Goal: Information Seeking & Learning: Learn about a topic

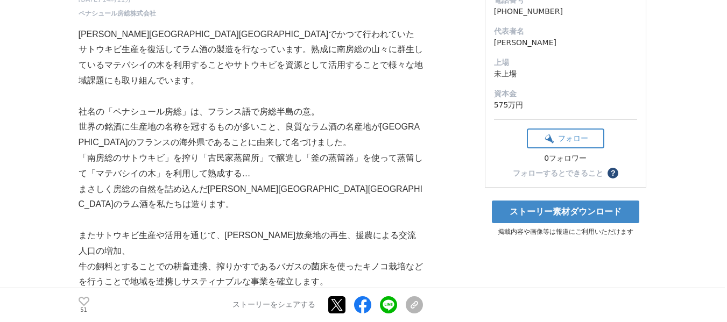
scroll to position [215, 0]
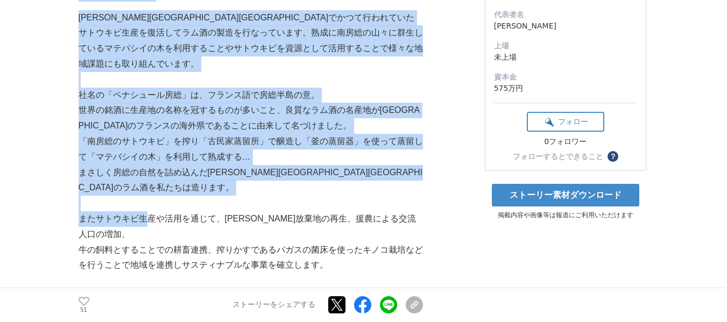
drag, startPoint x: 75, startPoint y: 187, endPoint x: 151, endPoint y: 187, distance: 75.9
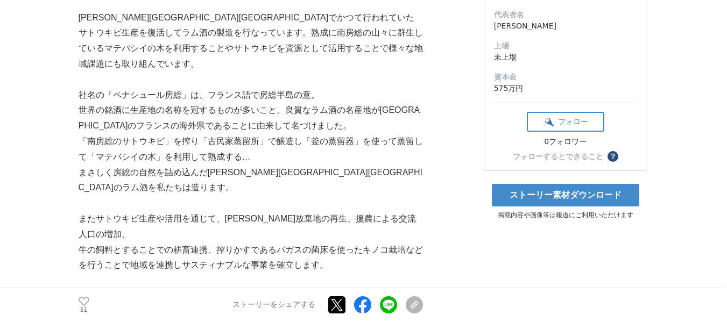
click at [181, 243] on p "⽜の飼料とすることでの耕畜連携、搾りかすであるバガスの菌床を使ったキノコ栽培などを⾏うことで地域を連携しサスティナブルな事業を確⽴します。" at bounding box center [251, 258] width 344 height 31
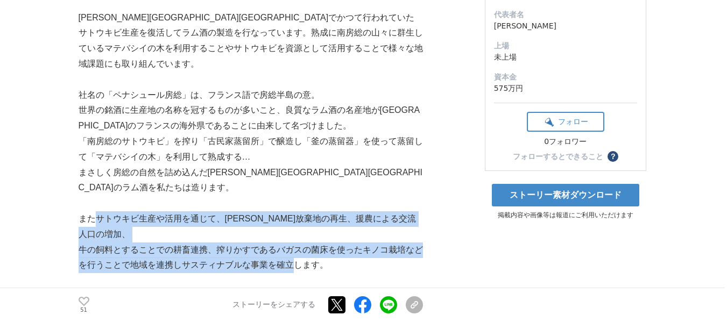
drag, startPoint x: 96, startPoint y: 189, endPoint x: 291, endPoint y: 215, distance: 196.5
copy div "サトウキビ⽣産や活⽤を通じて、[PERSON_NAME]放棄地の再⽣、援農による交流⼈⼝の増加、 ⽜の飼料とすることでの耕畜連携、搾りかすであるバガスの菌床を…"
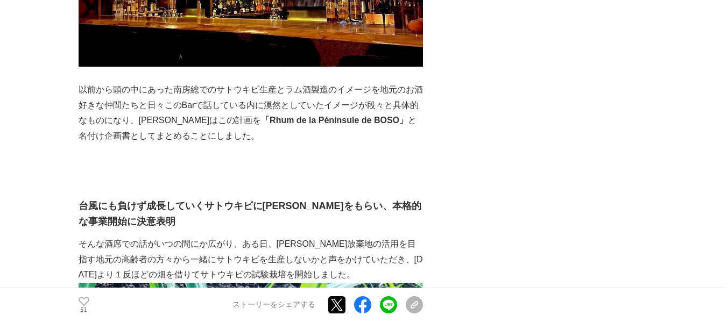
scroll to position [1775, 0]
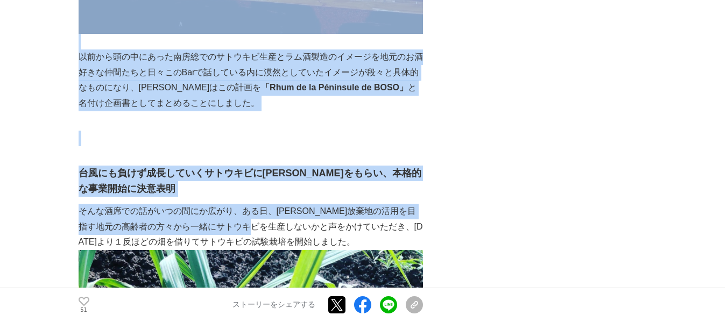
drag, startPoint x: 77, startPoint y: 151, endPoint x: 287, endPoint y: 167, distance: 211.0
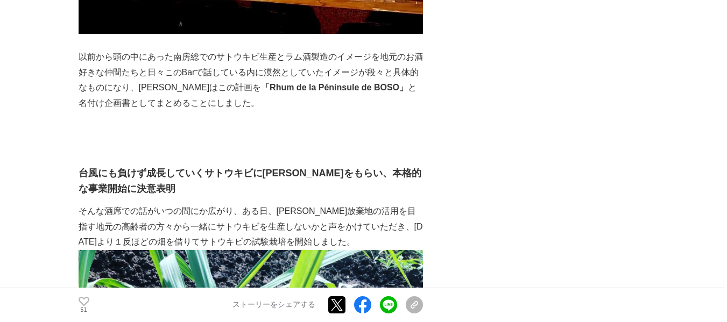
click at [344, 204] on p "そんな酒席での話がいつの間にか広がり、ある日、[PERSON_NAME]放棄地の活用を目指す地元の高齢者の方々から一緒にサトウキビを生産しないかと声をかけてい…" at bounding box center [251, 227] width 344 height 46
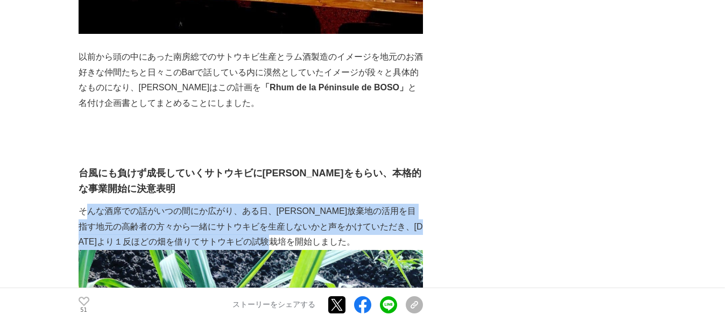
drag, startPoint x: 325, startPoint y: 178, endPoint x: 119, endPoint y: 89, distance: 224.8
click at [93, 204] on p "そんな酒席での話がいつの間にか広がり、ある日、[PERSON_NAME]放棄地の活用を目指す地元の高齢者の方々から一緒にサトウキビを生産しないかと声をかけてい…" at bounding box center [251, 227] width 344 height 46
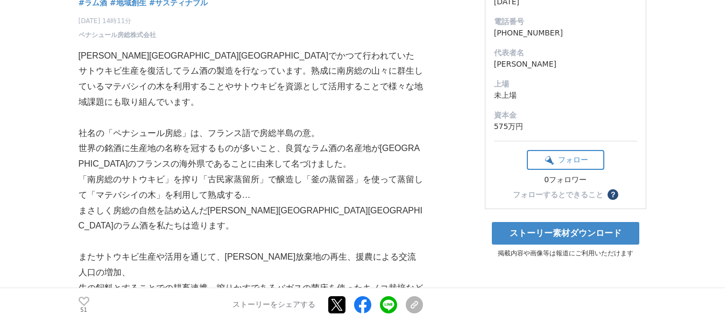
scroll to position [215, 0]
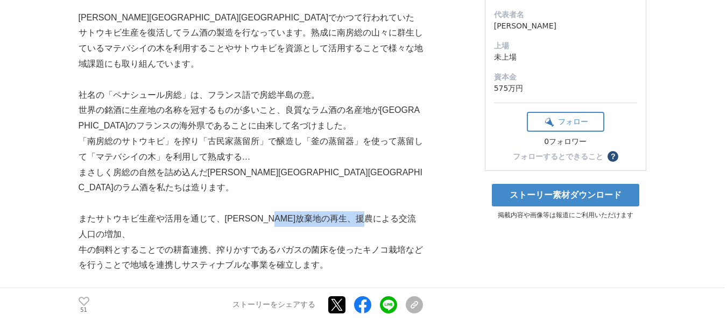
drag, startPoint x: 303, startPoint y: 188, endPoint x: 406, endPoint y: 185, distance: 102.8
click at [406, 211] on p "またサトウキビ⽣産や活⽤を通じて、[PERSON_NAME]放棄地の再⽣、援農による交流⼈⼝の増加、" at bounding box center [251, 226] width 344 height 31
copy p "援農による交流⼈⼝の増加"
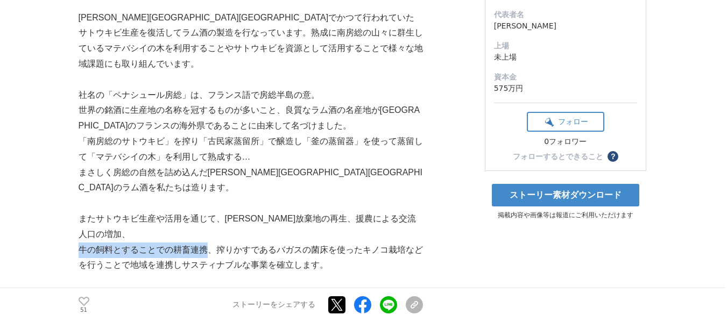
drag, startPoint x: 79, startPoint y: 204, endPoint x: 205, endPoint y: 202, distance: 125.9
click at [205, 243] on p "⽜の飼料とすることでの耕畜連携、搾りかすであるバガスの菌床を使ったキノコ栽培などを⾏うことで地域を連携しサスティナブルな事業を確⽴します。" at bounding box center [251, 258] width 344 height 31
copy p "⽜の飼料とすることでの耕畜連携"
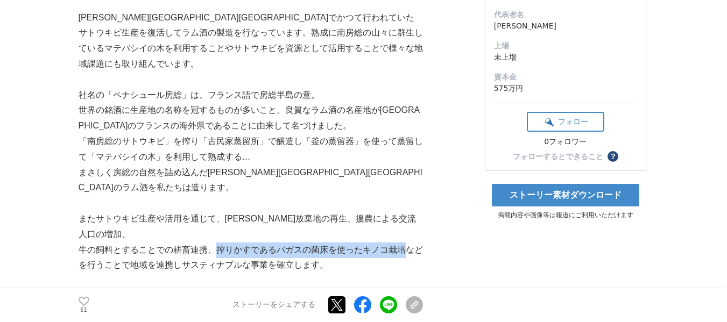
drag, startPoint x: 216, startPoint y: 205, endPoint x: 401, endPoint y: 202, distance: 185.1
click at [401, 243] on p "⽜の飼料とすることでの耕畜連携、搾りかすであるバガスの菌床を使ったキノコ栽培などを⾏うことで地域を連携しサスティナブルな事業を確⽴します。" at bounding box center [251, 258] width 344 height 31
copy p "搾りかすであるバガスの菌床を使ったキノコ栽培"
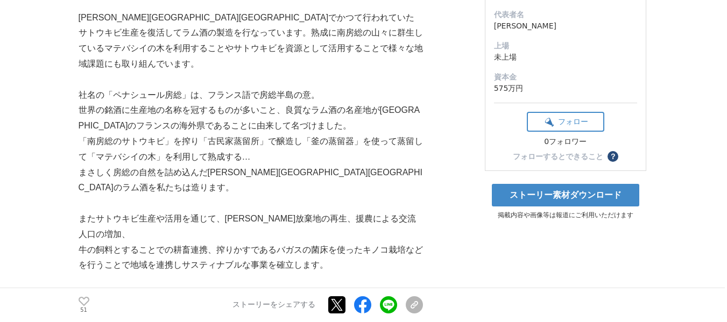
drag, startPoint x: 338, startPoint y: 222, endPoint x: 331, endPoint y: 219, distance: 7.5
click at [335, 243] on p "⽜の飼料とすることでの耕畜連携、搾りかすであるバガスの菌床を使ったキノコ栽培などを⾏うことで地域を連携しサスティナブルな事業を確⽴します。" at bounding box center [251, 258] width 344 height 31
click at [131, 243] on p "⽜の飼料とすることでの耕畜連携、搾りかすであるバガスの菌床を使ったキノコ栽培などを⾏うことで地域を連携しサスティナブルな事業を確⽴します。" at bounding box center [251, 258] width 344 height 31
drag, startPoint x: 129, startPoint y: 219, endPoint x: 175, endPoint y: 218, distance: 45.7
click at [175, 243] on p "⽜の飼料とすることでの耕畜連携、搾りかすであるバガスの菌床を使ったキノコ栽培などを⾏うことで地域を連携しサスティナブルな事業を確⽴します。" at bounding box center [251, 258] width 344 height 31
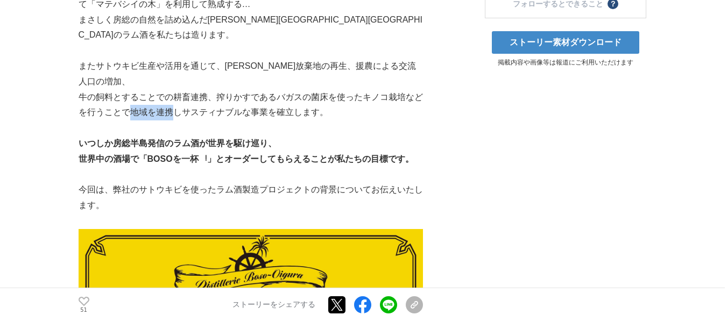
scroll to position [377, 0]
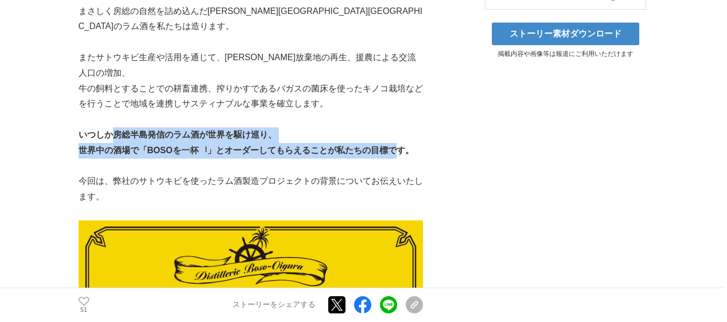
drag, startPoint x: 114, startPoint y: 89, endPoint x: 394, endPoint y: 106, distance: 280.8
copy div "房総半島発信のラム酒が世界を駆け巡り、 世界中の酒場で「BOSOを⼀杯︕」とオーダーしてもらえることが私たちの⽬標で"
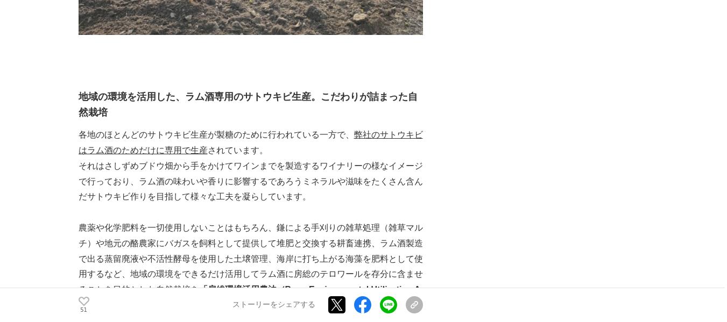
scroll to position [3820, 0]
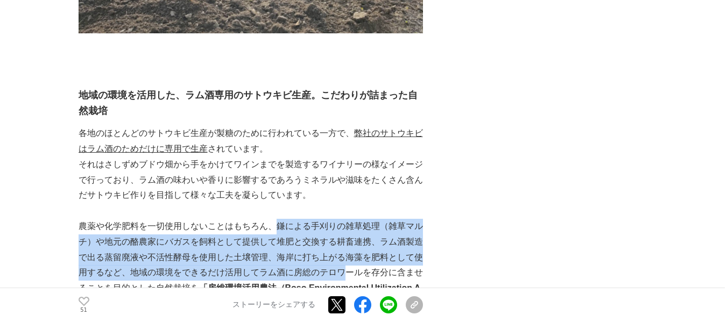
drag, startPoint x: 274, startPoint y: 146, endPoint x: 346, endPoint y: 196, distance: 87.7
click at [346, 219] on p "農薬や化学肥料を一切使用しないことはもちろん、鎌による手刈りの雑草処理（雑草マルチ）や地元の酪農家にバガスを飼料として提供して堆肥と交換する耕畜連携、ラム酒製…" at bounding box center [251, 265] width 344 height 93
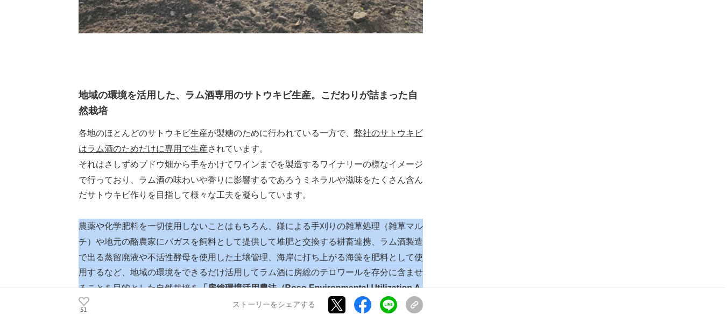
drag, startPoint x: 384, startPoint y: 226, endPoint x: 81, endPoint y: 148, distance: 312.2
click at [81, 219] on p "農薬や化学肥料を一切使用しないことはもちろん、鎌による手刈りの雑草処理（雑草マルチ）や地元の酪農家にバガスを飼料として提供して堆肥と交換する耕畜連携、ラム酒製…" at bounding box center [251, 265] width 344 height 93
copy p "農薬や化学肥料を一切使用しないことはもちろん、鎌による手刈りの雑草処理（雑草マルチ）や地元の酪農家にバガスを飼料として提供して堆肥と交換する耕畜連携、ラム酒製…"
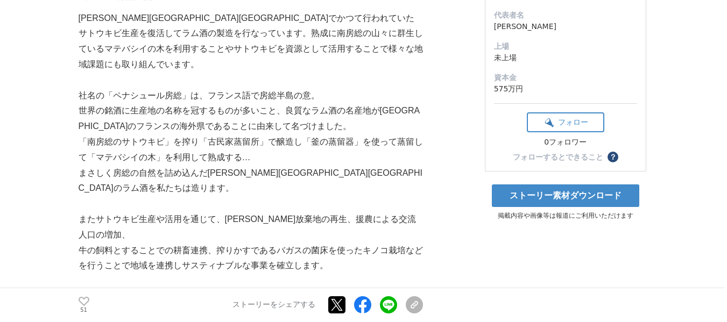
scroll to position [215, 0]
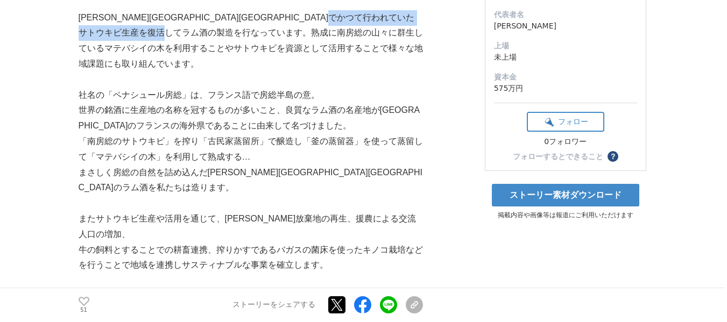
drag, startPoint x: 140, startPoint y: 32, endPoint x: 307, endPoint y: 33, distance: 166.8
click at [307, 33] on p "[PERSON_NAME][GEOGRAPHIC_DATA][GEOGRAPHIC_DATA]でかつて行われていたサトウキビ生産を復活してラム酒の製造を行なっ…" at bounding box center [251, 41] width 344 height 62
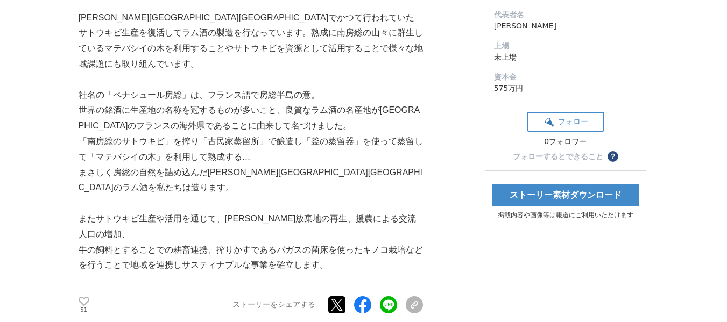
click at [337, 144] on p "「南房総のサトウキビ」を搾り「古⺠家蒸留所」で醸造し「釜の蒸留器」を使って蒸留して「マテバシイの⽊」を利⽤して熟成する…" at bounding box center [251, 149] width 344 height 31
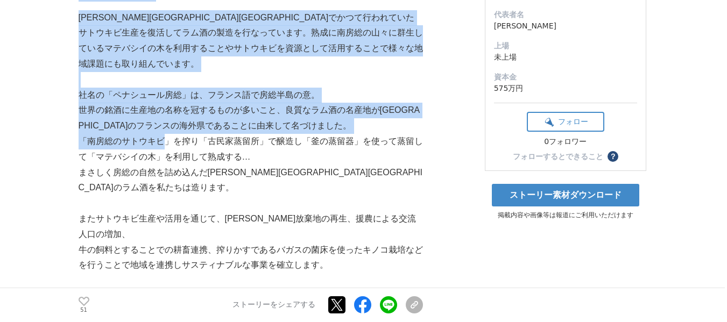
drag, startPoint x: 84, startPoint y: 128, endPoint x: 162, endPoint y: 132, distance: 77.6
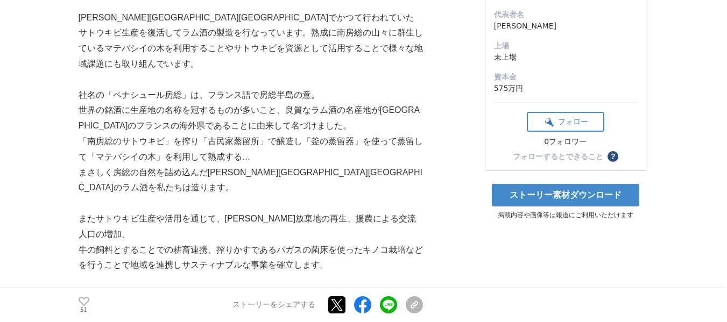
click at [206, 146] on p "「南房総のサトウキビ」を搾り「古⺠家蒸留所」で醸造し「釜の蒸留器」を使って蒸留して「マテバシイの⽊」を利⽤して熟成する…" at bounding box center [251, 149] width 344 height 31
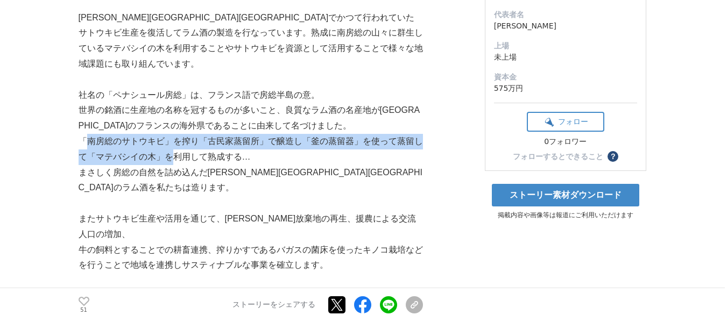
drag, startPoint x: 84, startPoint y: 129, endPoint x: 169, endPoint y: 142, distance: 86.1
click at [169, 142] on p "「南房総のサトウキビ」を搾り「古⺠家蒸留所」で醸造し「釜の蒸留器」を使って蒸留して「マテバシイの⽊」を利⽤して熟成する…" at bounding box center [251, 149] width 344 height 31
click at [95, 142] on p "「南房総のサトウキビ」を搾り「古⺠家蒸留所」で醸造し「釜の蒸留器」を使って蒸留して「マテバシイの⽊」を利⽤して熟成する…" at bounding box center [251, 149] width 344 height 31
drag, startPoint x: 80, startPoint y: 128, endPoint x: 261, endPoint y: 144, distance: 181.5
click at [261, 144] on p "「南房総のサトウキビ」を搾り「古⺠家蒸留所」で醸造し「釜の蒸留器」を使って蒸留して「マテバシイの⽊」を利⽤して熟成する…" at bounding box center [251, 149] width 344 height 31
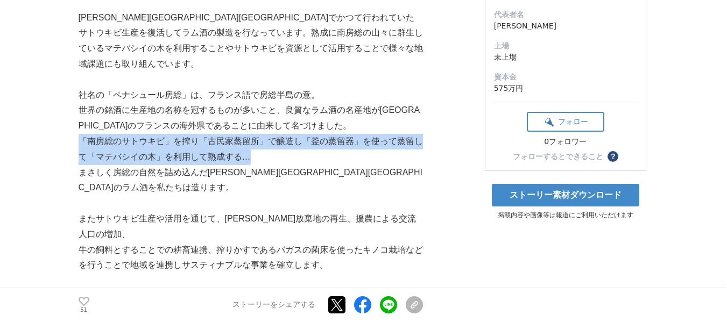
copy p "「南房総のサトウキビ」を搾り「古⺠家蒸留所」で醸造し「釜の蒸留器」を使って蒸留して「マテバシイの⽊」を利⽤して熟成する…"
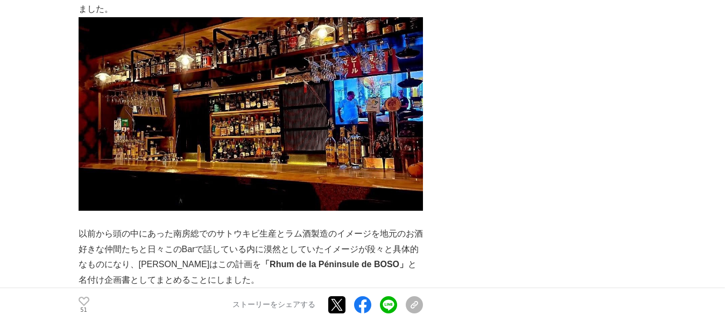
scroll to position [1668, 0]
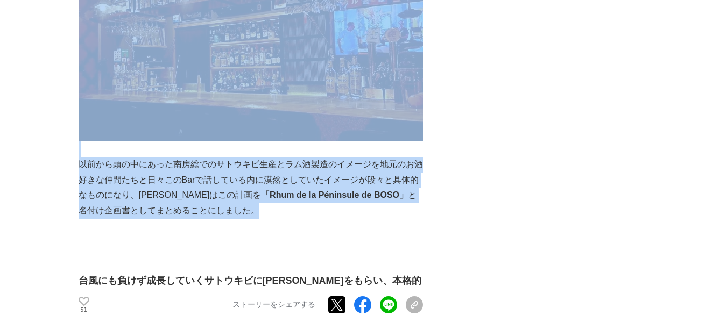
drag, startPoint x: 76, startPoint y: 104, endPoint x: 220, endPoint y: 148, distance: 150.3
click at [230, 157] on p "以前から頭の中にあった南房総でのサトウキビ生産とラム酒製造のイメージを地元のお酒好きな仲間たちと日々このBarで話している内に漠然としていたイメージが段々と具…" at bounding box center [251, 188] width 344 height 62
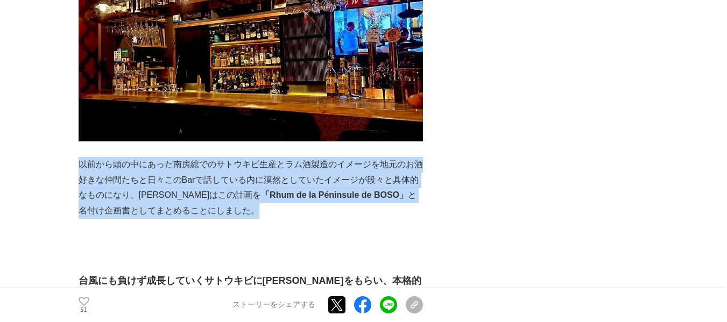
drag, startPoint x: 220, startPoint y: 148, endPoint x: 82, endPoint y: 107, distance: 144.3
click at [82, 157] on p "以前から頭の中にあった南房総でのサトウキビ生産とラム酒製造のイメージを地元のお酒好きな仲間たちと日々このBarで話している内に漠然としていたイメージが段々と具…" at bounding box center [251, 188] width 344 height 62
copy p "以前から頭の中にあった南房総でのサトウキビ生産とラム酒製造のイメージを地元のお酒好きな仲間たちと日々このBarで話している内に漠然としていたイメージが段々と具…"
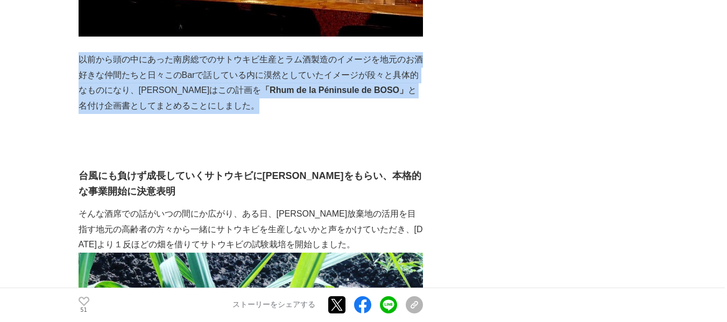
scroll to position [1775, 0]
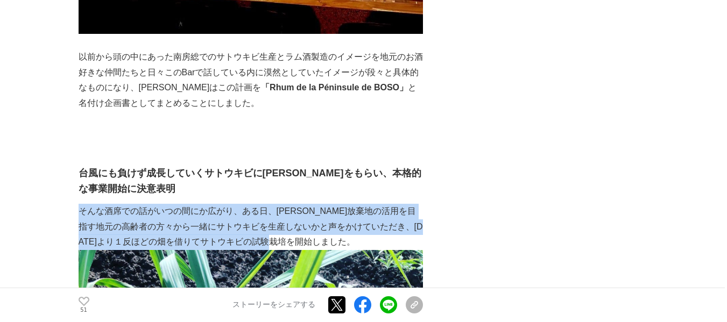
drag, startPoint x: 79, startPoint y: 146, endPoint x: 335, endPoint y: 179, distance: 258.8
click at [335, 204] on p "そんな酒席での話がいつの間にか広がり、ある日、[PERSON_NAME]放棄地の活用を目指す地元の高齢者の方々から一緒にサトウキビを生産しないかと声をかけてい…" at bounding box center [251, 227] width 344 height 46
copy p "そんな酒席での話がいつの間にか広がり、ある日、[PERSON_NAME]放棄地の活用を目指す地元の高齢者の方々から一緒にサトウキビを生産しないかと声をかけてい…"
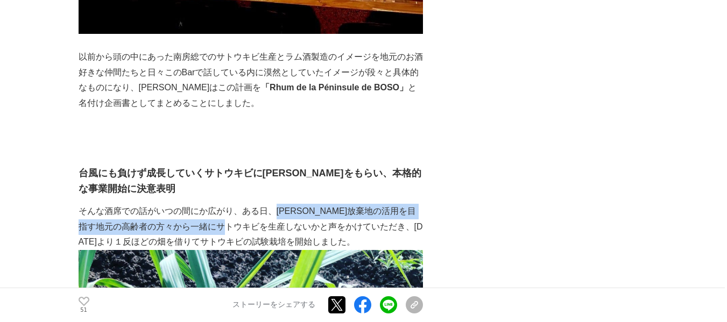
drag, startPoint x: 275, startPoint y: 150, endPoint x: 258, endPoint y: 166, distance: 23.2
click at [258, 204] on p "そんな酒席での話がいつの間にか広がり、ある日、[PERSON_NAME]放棄地の活用を目指す地元の高齢者の方々から一緒にサトウキビを生産しないかと声をかけてい…" at bounding box center [251, 227] width 344 height 46
copy p "[PERSON_NAME]放棄地の活用を目指す地元の高齢者の方々から一緒にサトウキビを生産しないか"
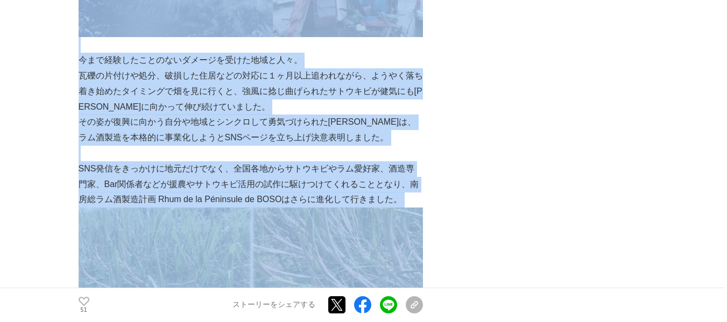
scroll to position [2627, 0]
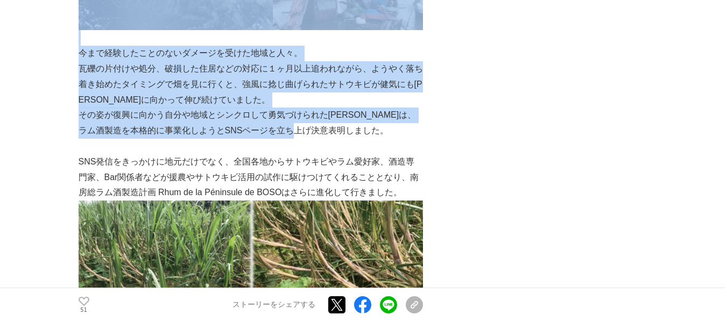
drag, startPoint x: 76, startPoint y: 125, endPoint x: 334, endPoint y: 69, distance: 263.7
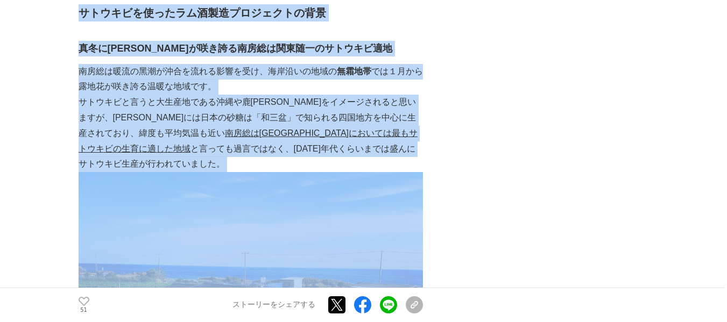
scroll to position [475, 0]
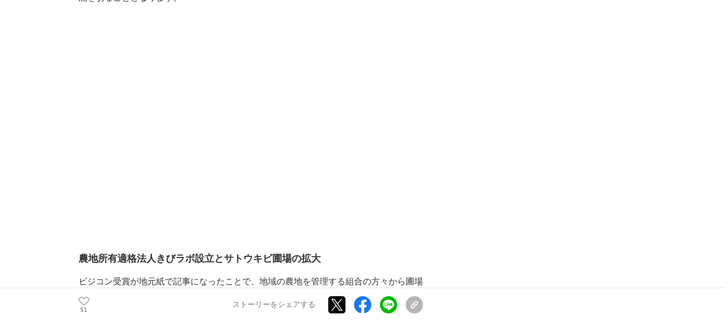
scroll to position [3066, 0]
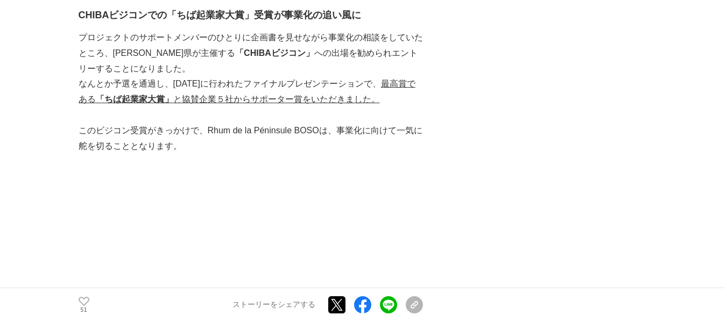
drag, startPoint x: 18, startPoint y: 203, endPoint x: 9, endPoint y: 201, distance: 9.4
